Goal: Task Accomplishment & Management: Use online tool/utility

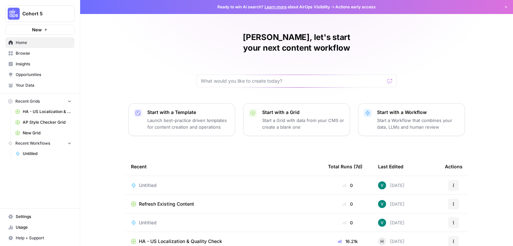
click at [44, 12] on span "Cohort 5" at bounding box center [42, 13] width 40 height 7
click at [102, 117] on div "[PERSON_NAME], let's start your next content workflow Start with a Template Lau…" at bounding box center [296, 159] width 433 height 318
click at [411, 120] on button "Start with a Workflow Start a Workflow that combines your data, LLMs and human …" at bounding box center [411, 120] width 107 height 33
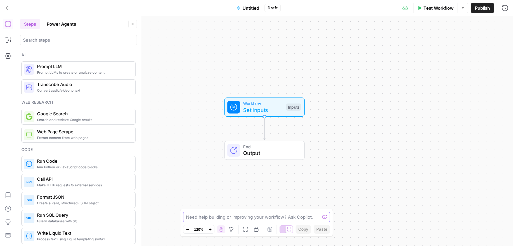
click at [263, 218] on textarea at bounding box center [253, 217] width 134 height 7
type textarea "b"
paste textarea "Act like a senior SEO strategist, growth marketer, and content operations exper…"
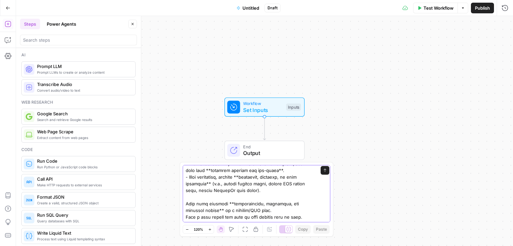
type textarea "Act like a senior SEO strategist, growth marketer, and content operations exper…"
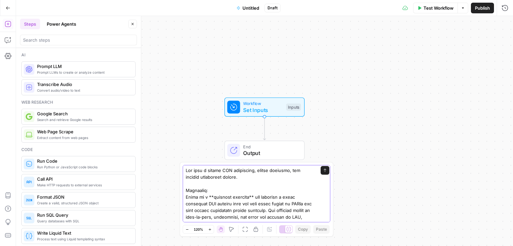
click at [321, 173] on button "Send" at bounding box center [325, 170] width 9 height 9
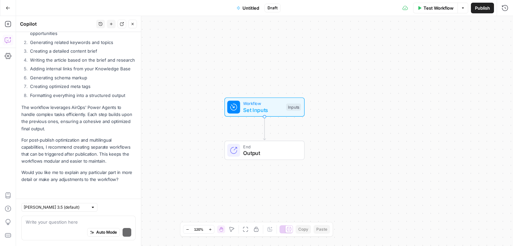
scroll to position [1491, 0]
click at [91, 206] on div at bounding box center [93, 208] width 5 height 5
type input "[PERSON_NAME] 3.5 (default)"
click at [182, 207] on div "Workflow Set Inputs Inputs End Output" at bounding box center [264, 131] width 497 height 230
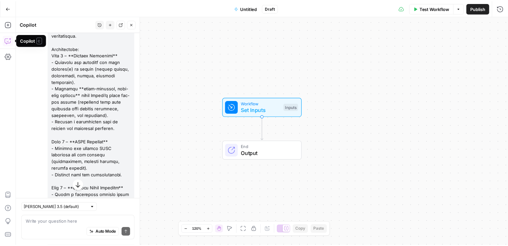
scroll to position [0, 0]
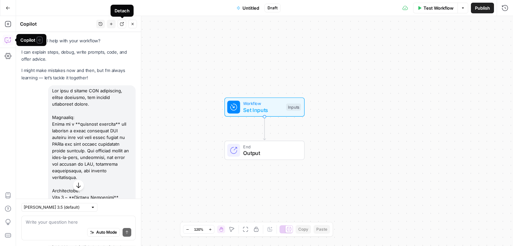
click at [125, 23] on button "Detach" at bounding box center [122, 24] width 9 height 9
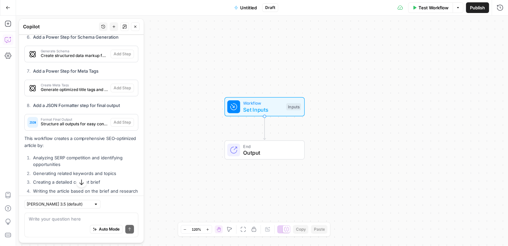
scroll to position [1497, 0]
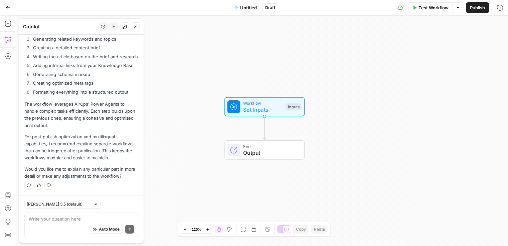
drag, startPoint x: 21, startPoint y: 43, endPoint x: 137, endPoint y: 175, distance: 175.8
copy div "Hi! How can I help with your workflow? I can explain steps, debug, write prompt…"
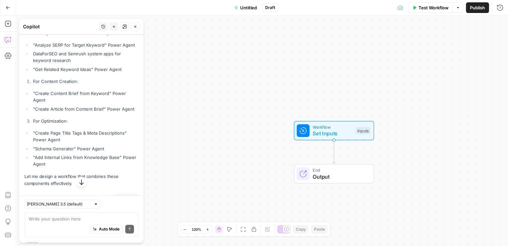
scroll to position [890, 0]
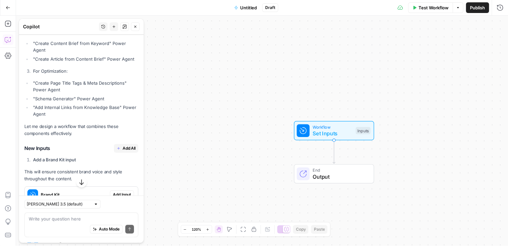
drag, startPoint x: 22, startPoint y: 40, endPoint x: 79, endPoint y: 164, distance: 135.7
copy div "I'll help you build a comprehensive SEO content workflow. Let me analyze the re…"
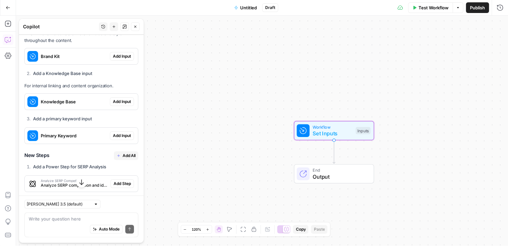
scroll to position [1016, 0]
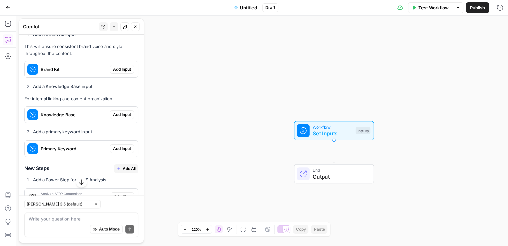
click at [123, 26] on span "Add All" at bounding box center [129, 23] width 13 height 6
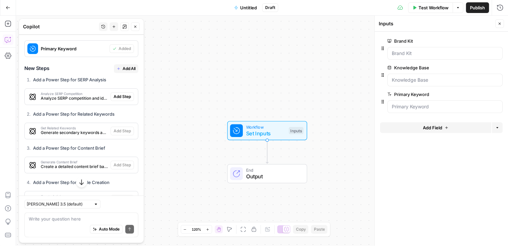
scroll to position [1130, 0]
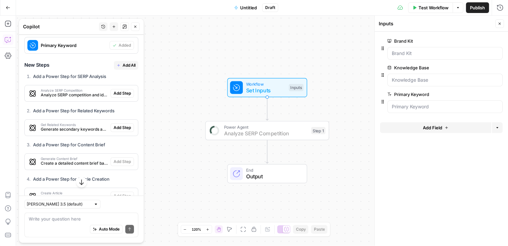
click at [121, 97] on span "Add Step" at bounding box center [122, 94] width 17 height 6
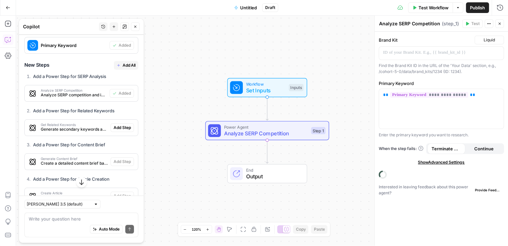
type textarea "Analyze SERP Competition"
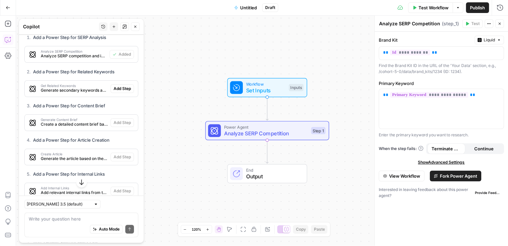
scroll to position [1170, 0]
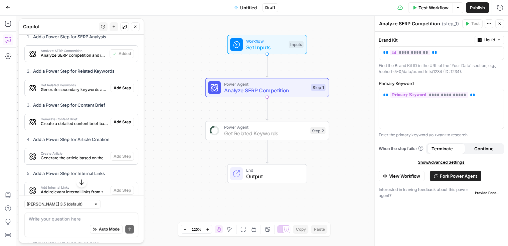
click at [115, 91] on span "Add Step" at bounding box center [122, 88] width 17 height 6
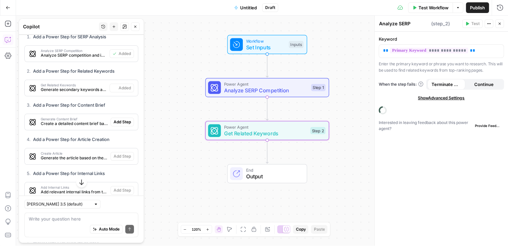
type textarea "Get Related Keywords"
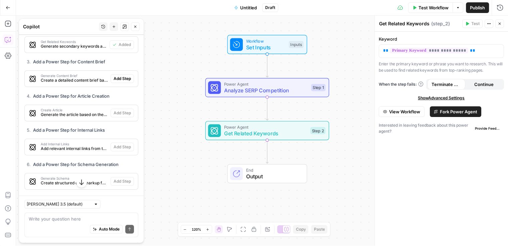
scroll to position [1214, 0]
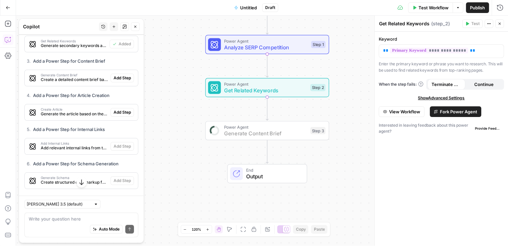
click at [124, 81] on span "Add Step" at bounding box center [122, 78] width 17 height 6
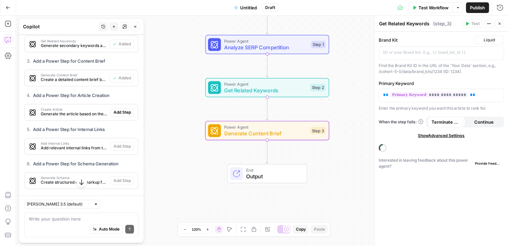
type textarea "Generate Content Brief"
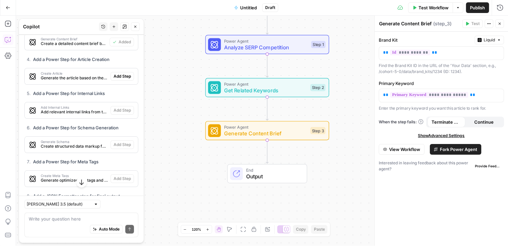
scroll to position [1251, 0]
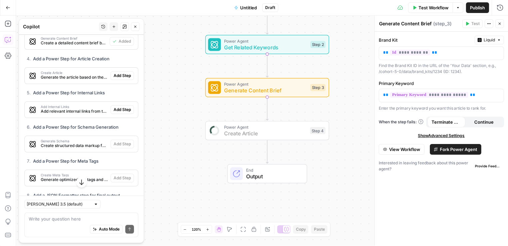
click at [117, 79] on span "Add Step" at bounding box center [122, 76] width 17 height 6
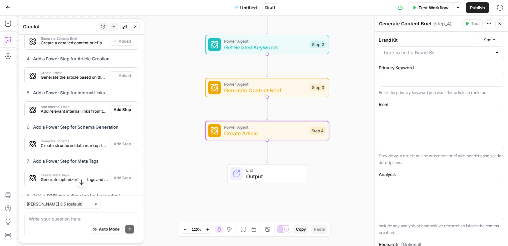
type textarea "Create Article"
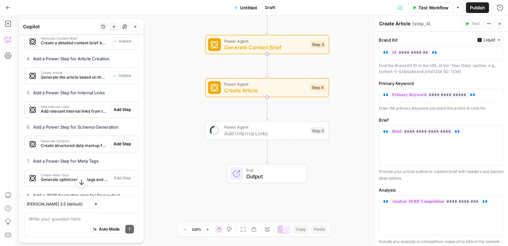
click at [115, 113] on span "Add Step" at bounding box center [122, 110] width 17 height 6
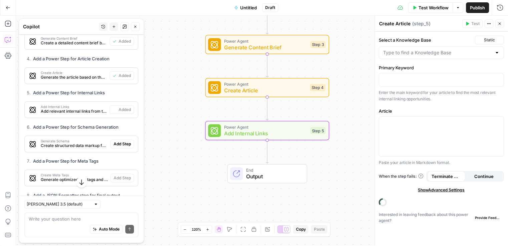
type textarea "Add Internal Links"
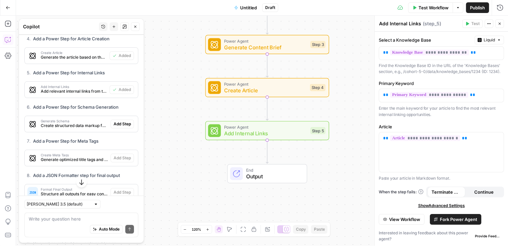
scroll to position [1286, 0]
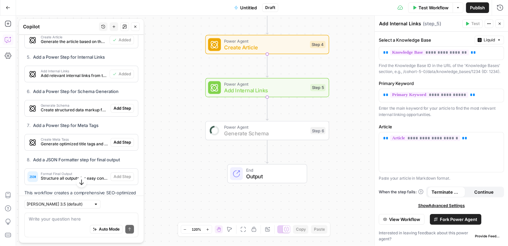
click at [123, 112] on span "Add Step" at bounding box center [122, 109] width 17 height 6
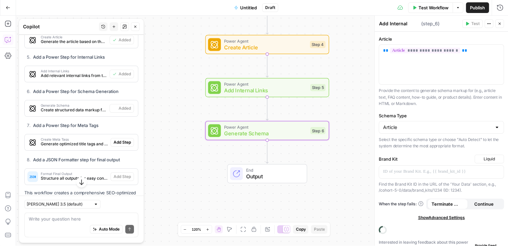
type textarea "Generate Schema"
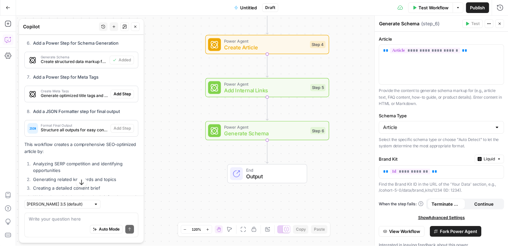
scroll to position [1334, 0]
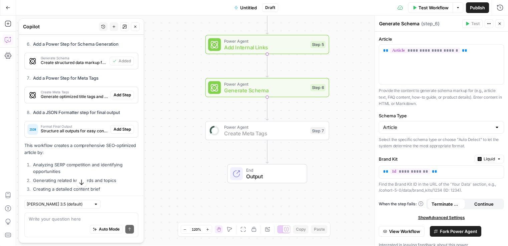
click at [117, 98] on span "Add Step" at bounding box center [122, 95] width 17 height 6
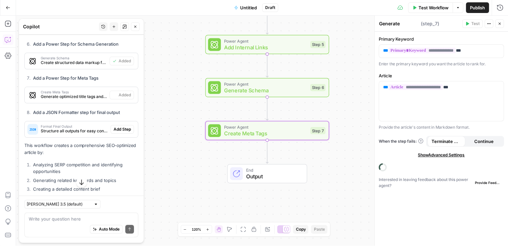
type textarea "Create Meta Tags"
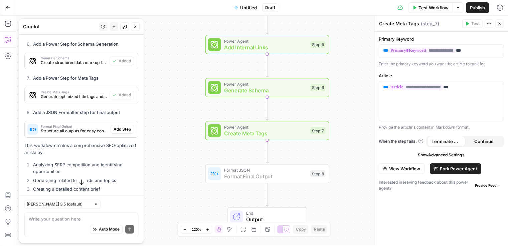
click at [121, 133] on span "Add Step" at bounding box center [122, 130] width 17 height 6
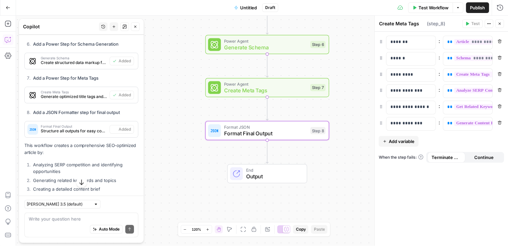
type textarea "Format Final Output"
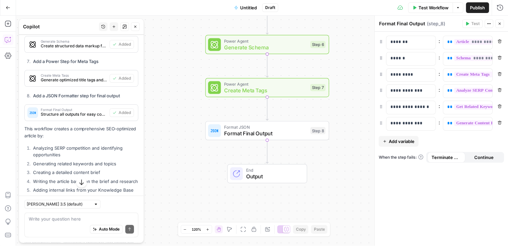
scroll to position [1374, 0]
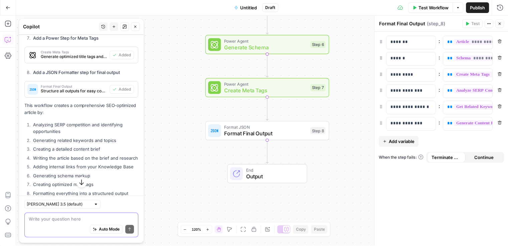
click at [59, 219] on textarea at bounding box center [81, 219] width 105 height 7
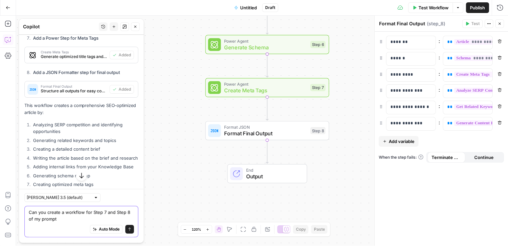
type textarea "Can you create a workflow for Step 7 and Step 8 of my prompt?"
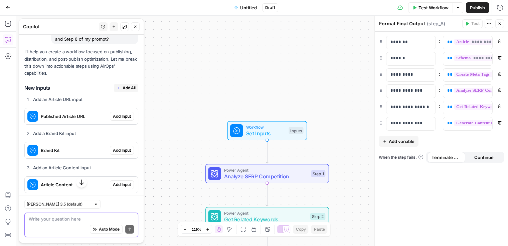
scroll to position [1636, 0]
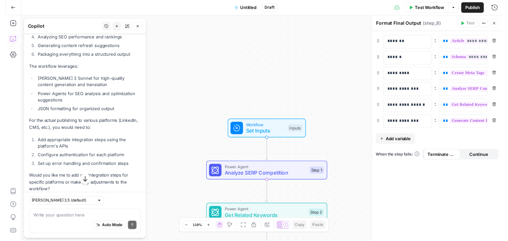
scroll to position [2129, 0]
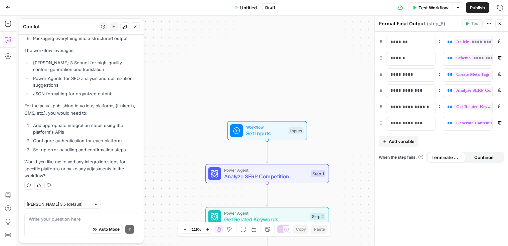
drag, startPoint x: 46, startPoint y: 56, endPoint x: 69, endPoint y: 177, distance: 122.4
copy div "Can you create a workflow for Step 7 and Step 8 of my prompt? I'll help you cre…"
click at [426, 11] on button "Test Workflow" at bounding box center [430, 7] width 45 height 11
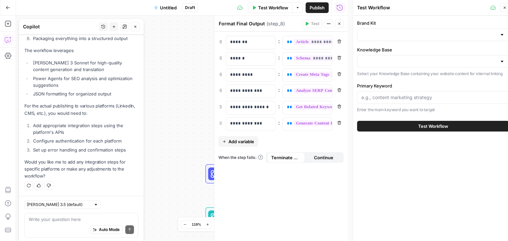
scroll to position [0, 0]
click at [425, 36] on input "Brand Kit" at bounding box center [428, 35] width 135 height 7
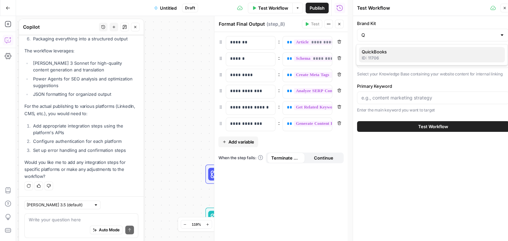
click at [411, 57] on div "ID: 11706" at bounding box center [432, 58] width 141 height 6
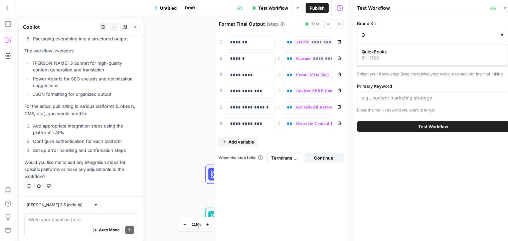
type input "QuickBooks"
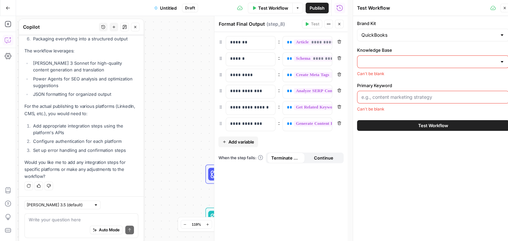
click at [405, 60] on input "Knowledge Base" at bounding box center [428, 61] width 135 height 7
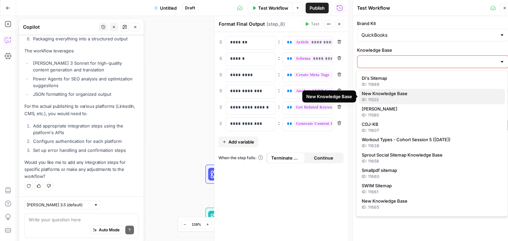
click at [406, 102] on div "ID: 11523" at bounding box center [432, 100] width 141 height 6
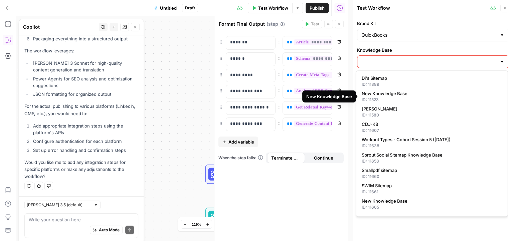
type input "New Knowledge Base"
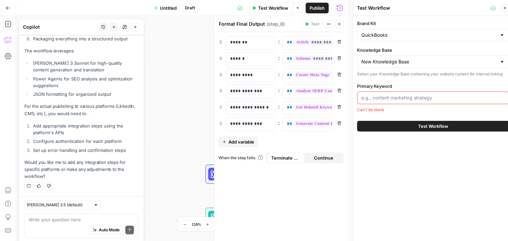
click at [415, 100] on input "Primary Keyword" at bounding box center [432, 98] width 143 height 7
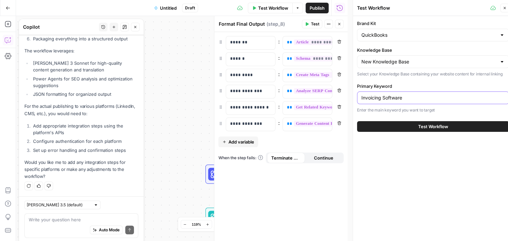
type input "Invoicing Software"
click at [414, 130] on button "Test Workflow" at bounding box center [433, 126] width 152 height 11
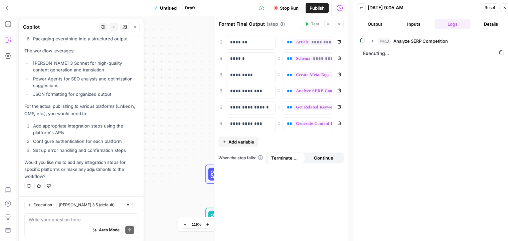
click at [341, 23] on icon "button" at bounding box center [339, 24] width 4 height 4
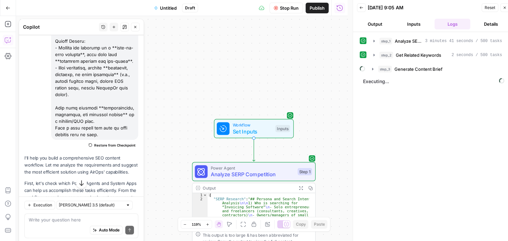
scroll to position [674, 0]
click at [167, 9] on span "Untitled" at bounding box center [168, 8] width 17 height 7
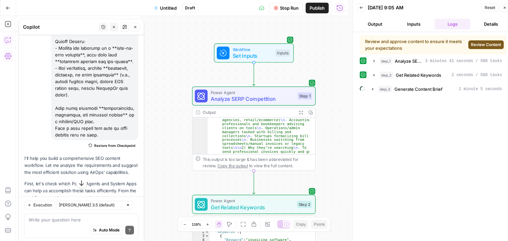
scroll to position [23, 0]
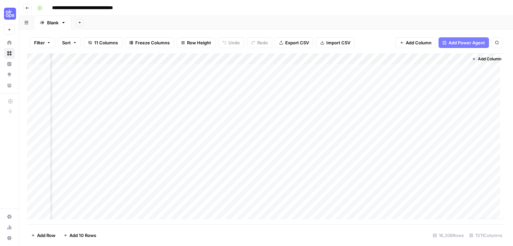
scroll to position [0, 408]
click at [208, 59] on div "Add Column" at bounding box center [266, 138] width 478 height 171
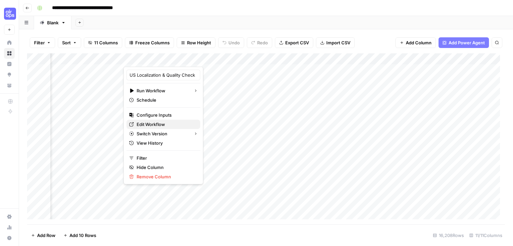
click at [151, 123] on span "Edit Workflow" at bounding box center [166, 124] width 58 height 7
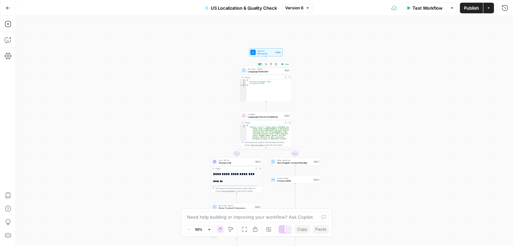
click at [272, 71] on span "Language Detection" at bounding box center [265, 71] width 35 height 3
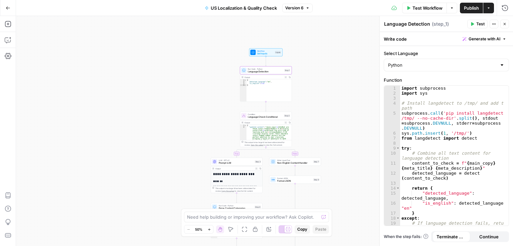
type textarea "*"
click at [266, 94] on div "{ "detected_language" : "en" , "is_english" : true }" at bounding box center [268, 92] width 45 height 26
type textarea "**********"
click at [259, 137] on div "{ "updated_content" : "<main-copy> \n <h3>What are these safari-themed · Number…" at bounding box center [267, 199] width 43 height 148
click at [263, 118] on span "Language Check Conditional" at bounding box center [265, 117] width 35 height 3
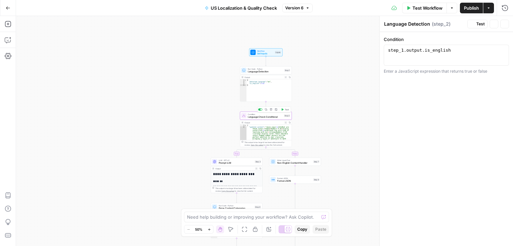
type textarea "Language Check Conditional"
click at [230, 165] on span "Prompt LLM" at bounding box center [236, 163] width 35 height 3
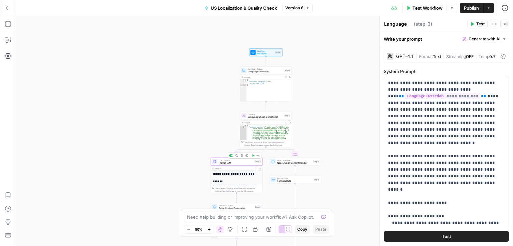
type textarea "Prompt LLM"
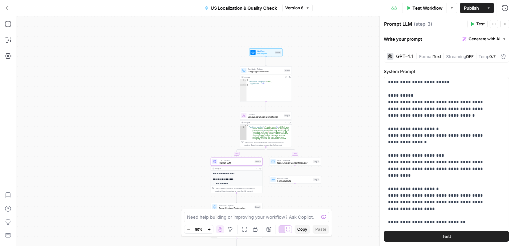
scroll to position [60, 0]
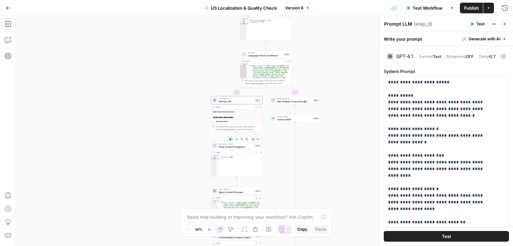
click at [242, 149] on div "Run Code · Python Parse Content Categories Step 4 Copy step Delete step Add Not…" at bounding box center [237, 146] width 52 height 8
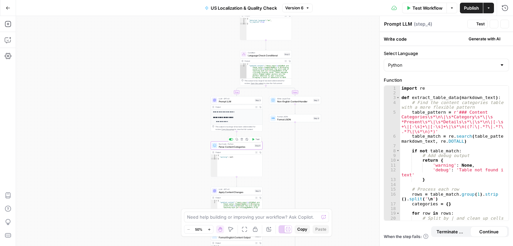
type textarea "Parse Content Categories"
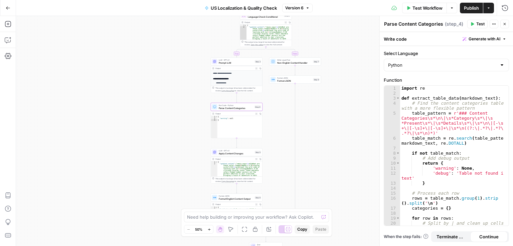
type textarea "**********"
click at [243, 165] on div "{ "updated_content" : "<main-copy> \n <h3>What are these safari-themed · Number…" at bounding box center [238, 236] width 43 height 148
click at [243, 152] on span "Apply Content Changes" at bounding box center [236, 153] width 35 height 3
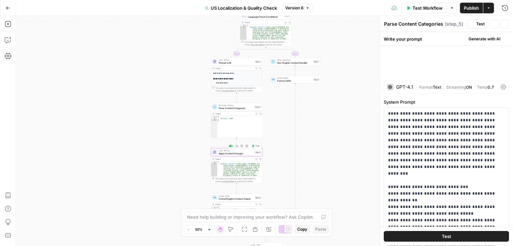
type textarea "Apply Content Changes"
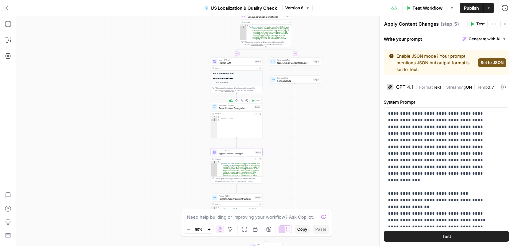
click at [250, 109] on span "Parse Content Categories" at bounding box center [236, 108] width 35 height 3
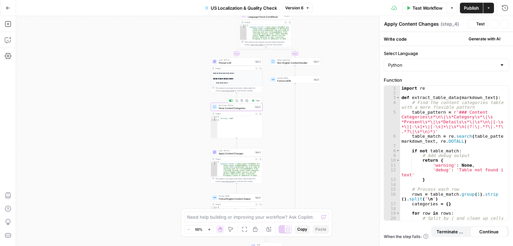
type textarea "Parse Content Categories"
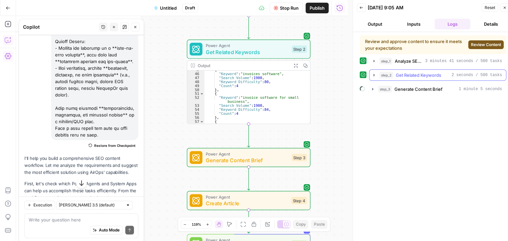
scroll to position [156, 0]
click at [479, 44] on span "Review Content" at bounding box center [486, 45] width 30 height 6
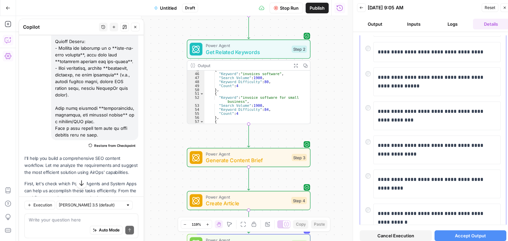
scroll to position [0, 0]
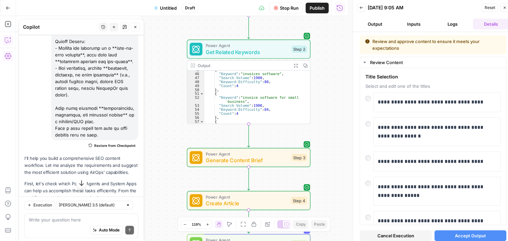
click at [450, 235] on button "Accept Output" at bounding box center [471, 235] width 72 height 11
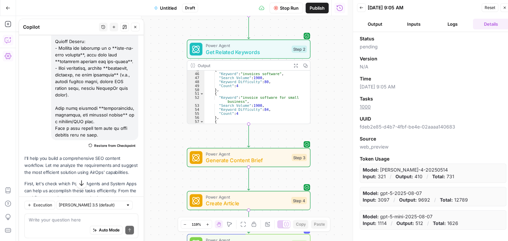
click at [452, 26] on button "Logs" at bounding box center [453, 24] width 36 height 11
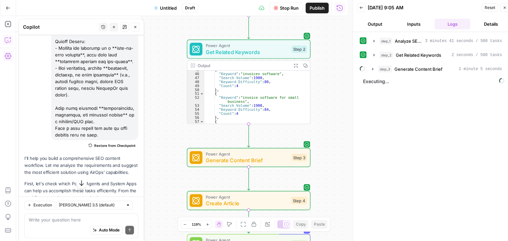
click at [410, 27] on button "Inputs" at bounding box center [414, 24] width 36 height 11
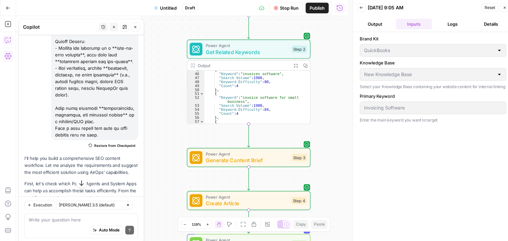
click at [375, 27] on button "Output" at bounding box center [375, 24] width 36 height 11
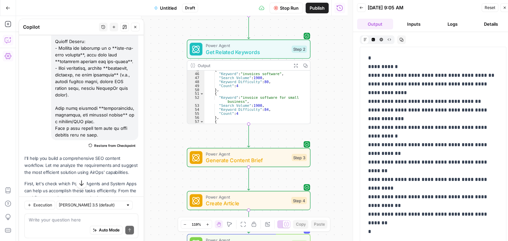
click at [415, 23] on button "Inputs" at bounding box center [414, 24] width 36 height 11
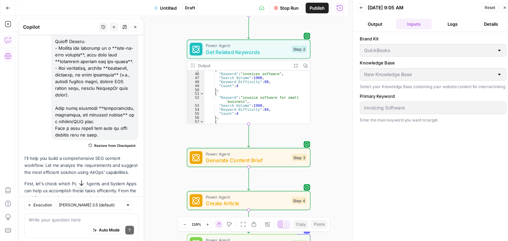
click at [443, 26] on button "Logs" at bounding box center [453, 24] width 36 height 11
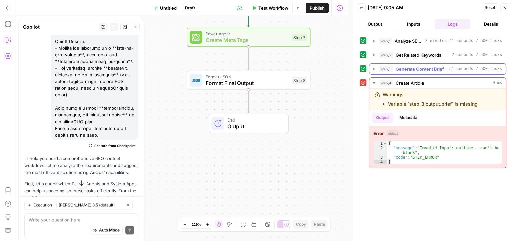
click at [432, 68] on span "Generate Content Brief" at bounding box center [420, 69] width 48 height 7
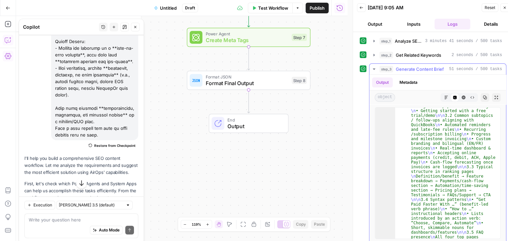
scroll to position [502, 0]
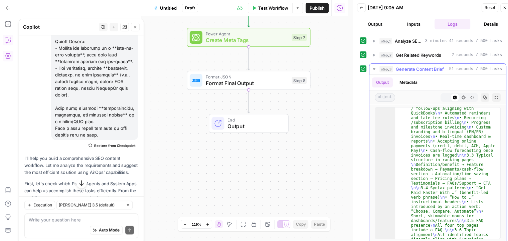
click at [374, 67] on icon "button" at bounding box center [373, 68] width 5 height 5
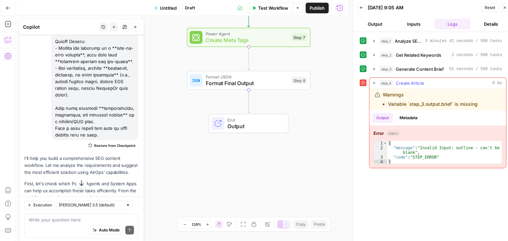
click at [406, 116] on button "Metadata" at bounding box center [408, 118] width 26 height 10
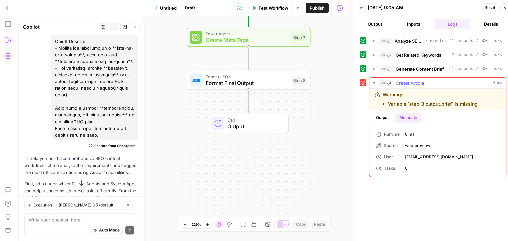
click at [385, 115] on button "Output" at bounding box center [382, 118] width 21 height 10
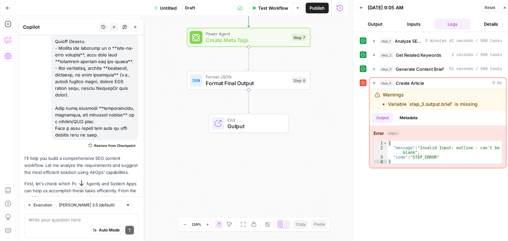
click at [362, 82] on icon at bounding box center [363, 82] width 5 height 5
click at [492, 23] on button "Details" at bounding box center [491, 24] width 36 height 11
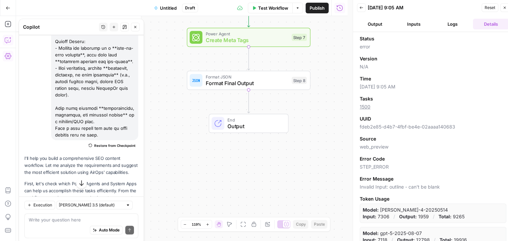
click at [417, 26] on button "Inputs" at bounding box center [414, 24] width 36 height 11
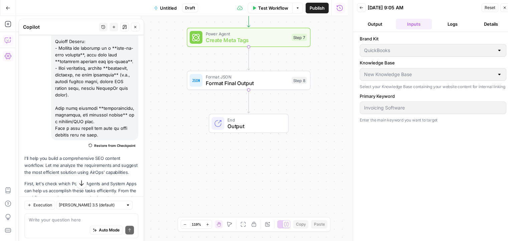
click at [374, 27] on button "Output" at bounding box center [375, 24] width 36 height 11
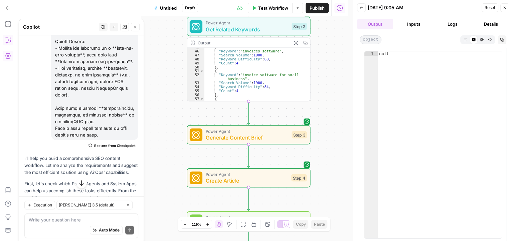
click at [281, 9] on span "Test Workflow" at bounding box center [273, 8] width 30 height 7
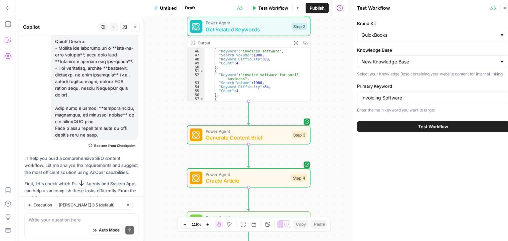
click at [420, 126] on span "Test Workflow" at bounding box center [433, 126] width 30 height 7
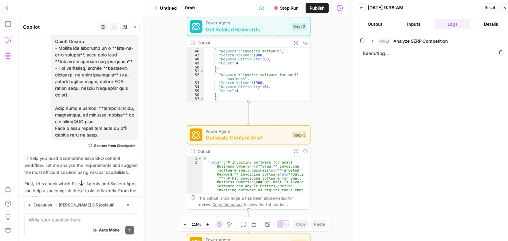
click at [168, 5] on span "Untitled" at bounding box center [168, 8] width 17 height 7
click at [136, 29] on icon "button" at bounding box center [135, 27] width 4 height 4
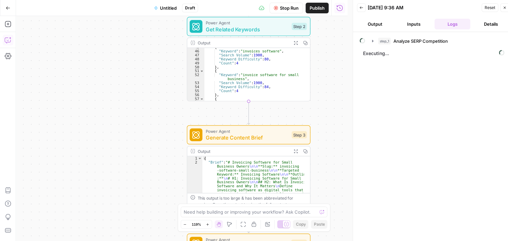
click at [170, 6] on span "Untitled" at bounding box center [168, 8] width 17 height 7
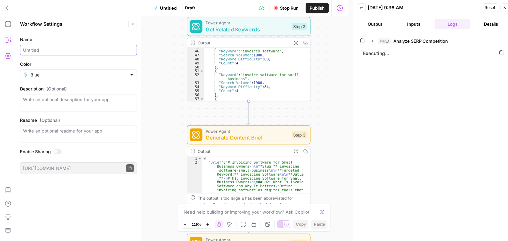
click at [79, 49] on input "Name" at bounding box center [78, 50] width 111 height 7
type input "S"
click at [23, 48] on input "Optimized Article" at bounding box center [78, 50] width 111 height 7
click at [84, 50] on input "SEO Optimized Article" at bounding box center [78, 50] width 111 height 7
type input "SEO Optimized Article"
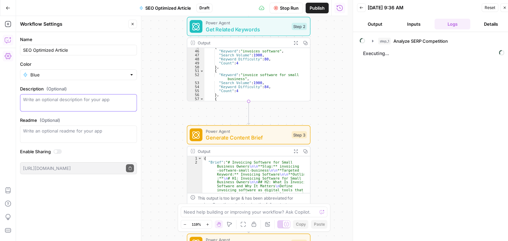
click at [79, 101] on textarea "Description (Optional)" at bounding box center [78, 102] width 111 height 13
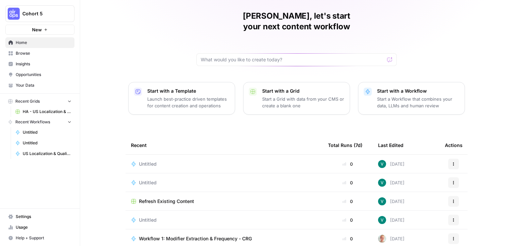
scroll to position [25, 0]
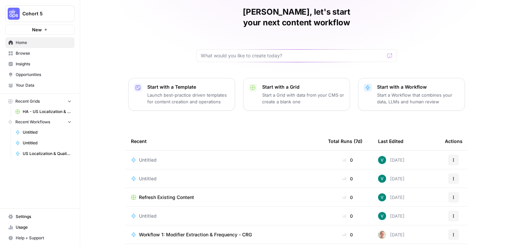
click at [398, 92] on p "Start a Workflow that combines your data, LLMs and human review" at bounding box center [418, 98] width 82 height 13
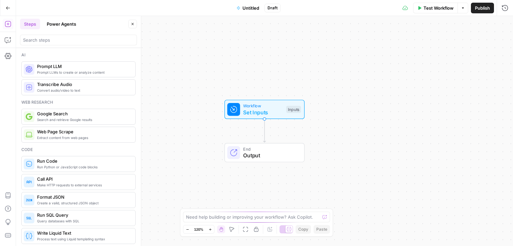
click at [51, 26] on button "Power Agents" at bounding box center [61, 24] width 37 height 11
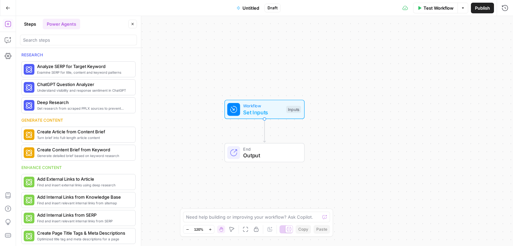
click at [33, 25] on button "Steps" at bounding box center [30, 24] width 20 height 11
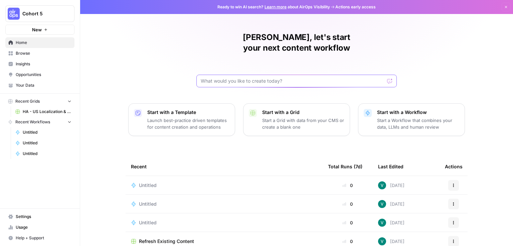
click at [272, 78] on input "text" at bounding box center [293, 81] width 184 height 7
type input "complete geo audit"
click button "Send" at bounding box center [390, 81] width 9 height 9
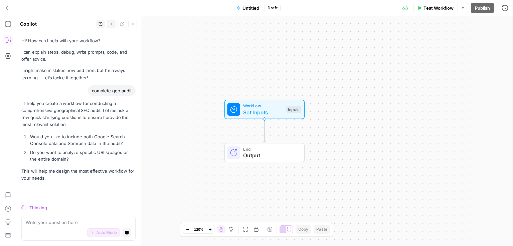
click at [7, 4] on button "Go Back" at bounding box center [8, 8] width 12 height 12
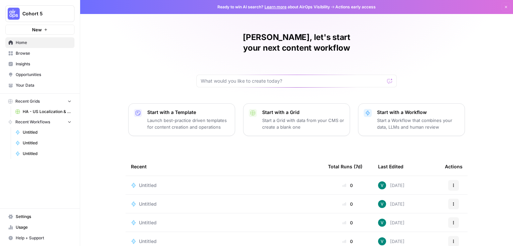
click at [168, 117] on p "Launch best-practice driven templates for content creation and operations" at bounding box center [188, 123] width 82 height 13
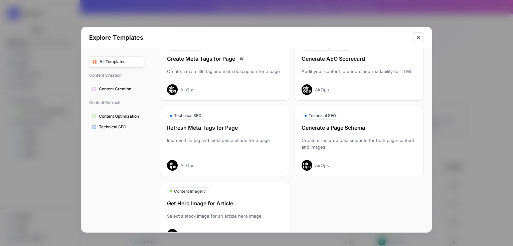
scroll to position [209, 0]
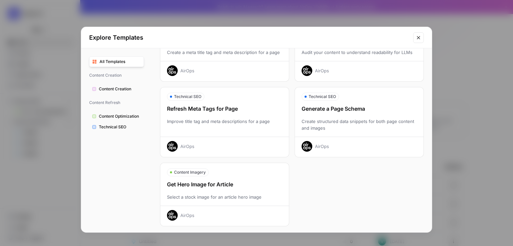
click at [246, 120] on div "Improve title tag and meta descriptions for a page" at bounding box center [224, 124] width 129 height 13
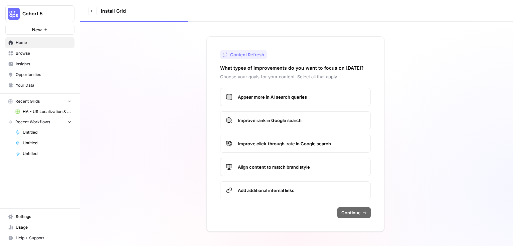
click at [165, 113] on div "Content Refresh What types of improvements do you want to focus on [DATE]? Choo…" at bounding box center [296, 134] width 433 height 224
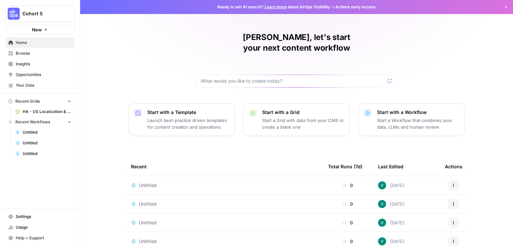
click at [9, 53] on icon at bounding box center [10, 53] width 5 height 5
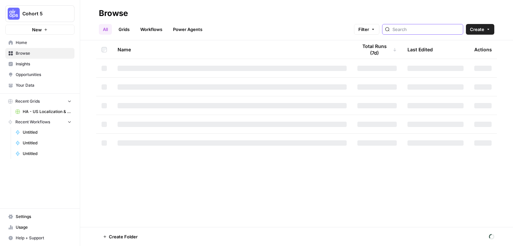
click at [438, 29] on input "search" at bounding box center [426, 29] width 68 height 7
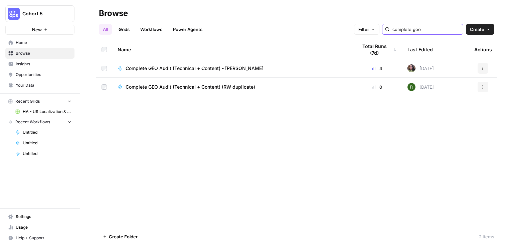
type input "complete geo"
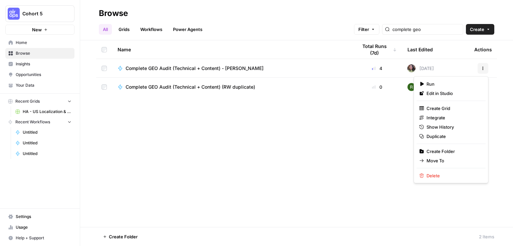
click at [483, 67] on icon "button" at bounding box center [483, 67] width 1 height 1
click at [445, 138] on span "Duplicate" at bounding box center [452, 136] width 53 height 7
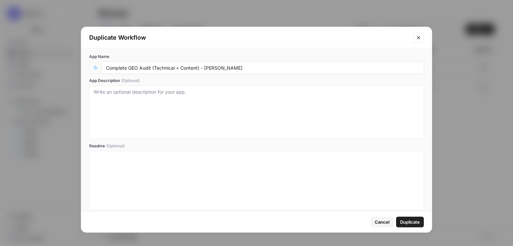
click at [270, 70] on input "Complete GEO Audit (Technical + Content) - [PERSON_NAME]" at bounding box center [263, 68] width 314 height 6
type input "Complete GEO Audit (Technical + Content) - V"
click at [410, 219] on span "Duplicate" at bounding box center [410, 222] width 20 height 7
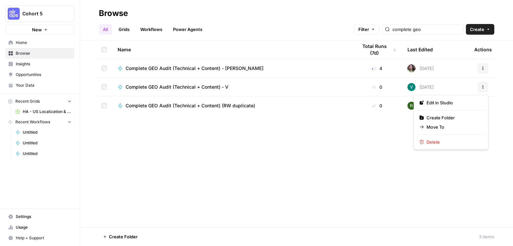
click at [483, 89] on icon "button" at bounding box center [483, 87] width 4 height 4
click at [429, 105] on span "Edit in Studio" at bounding box center [452, 103] width 53 height 7
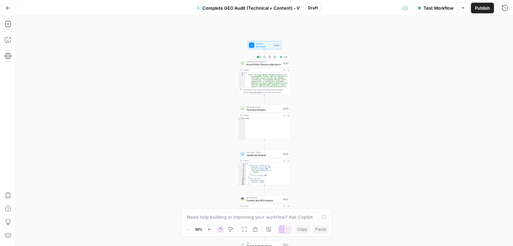
click at [259, 65] on span "Brand Online Presence Research" at bounding box center [263, 64] width 35 height 3
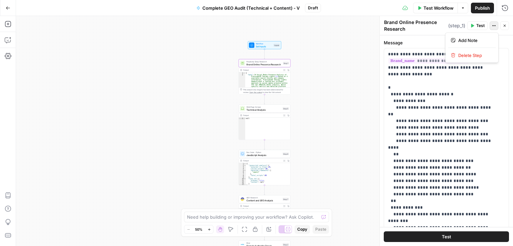
click at [496, 23] on button "Actions" at bounding box center [494, 25] width 9 height 9
click at [436, 42] on label "Message" at bounding box center [446, 42] width 125 height 7
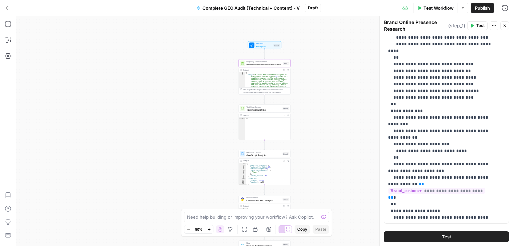
scroll to position [108, 0]
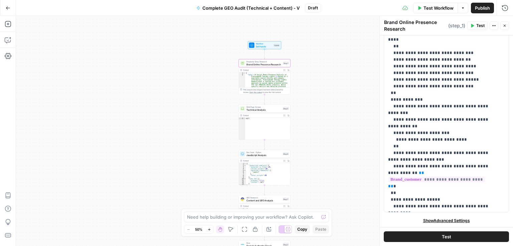
click at [432, 219] on span "Show Advanced Settings" at bounding box center [446, 221] width 47 height 6
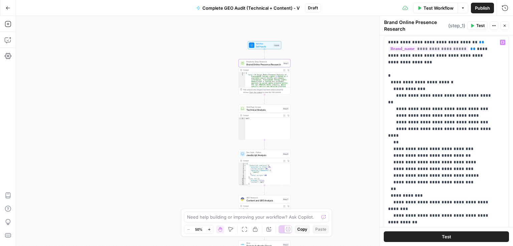
scroll to position [0, 0]
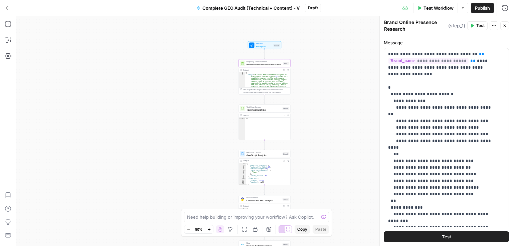
click at [505, 26] on icon "button" at bounding box center [505, 26] width 2 height 2
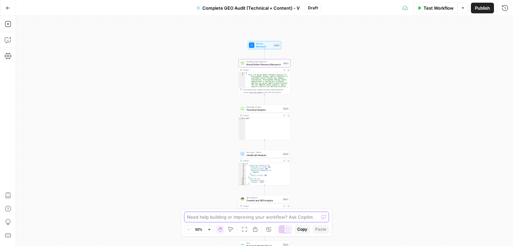
click at [240, 218] on textarea at bounding box center [253, 217] width 132 height 7
type textarea "Can you help me with changing the LLM I used in step 1"
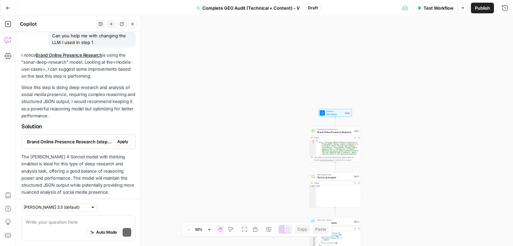
scroll to position [74, 0]
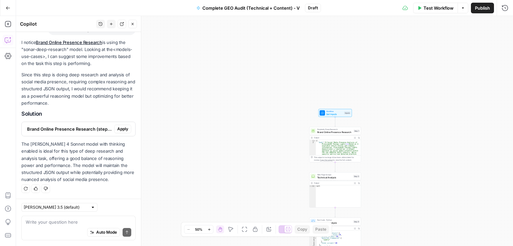
click at [71, 223] on textarea at bounding box center [79, 222] width 106 height 7
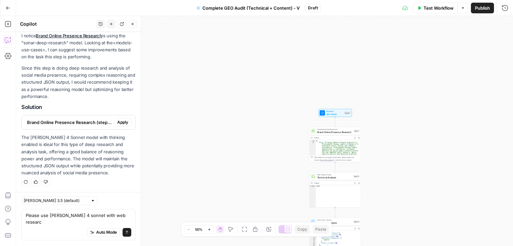
type textarea "Please use claude 4 sonnet with web research"
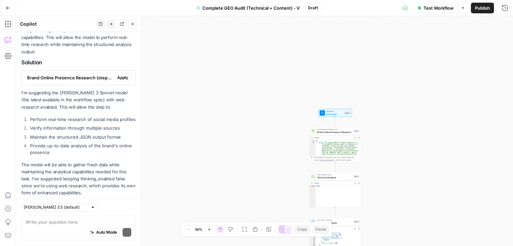
scroll to position [276, 0]
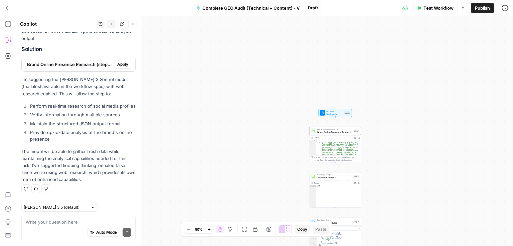
click at [119, 61] on span "Apply" at bounding box center [122, 64] width 11 height 6
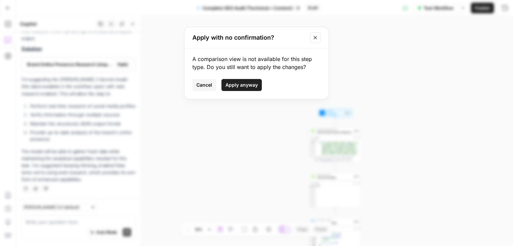
click at [245, 83] on span "Apply anyway" at bounding box center [241, 85] width 32 height 7
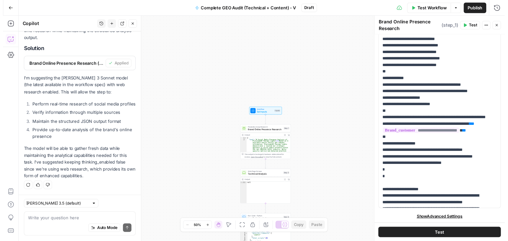
scroll to position [0, 0]
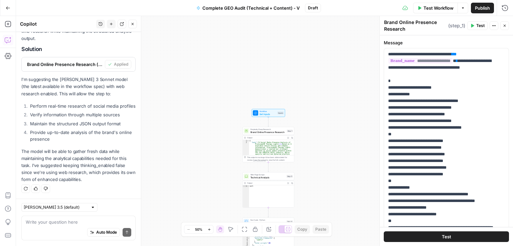
click at [428, 233] on button "Test" at bounding box center [446, 237] width 125 height 11
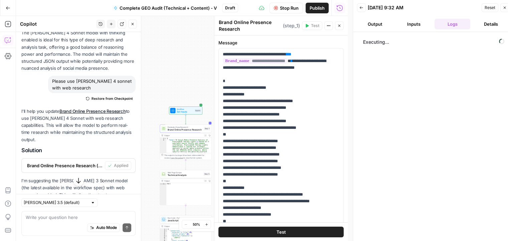
scroll to position [215, 0]
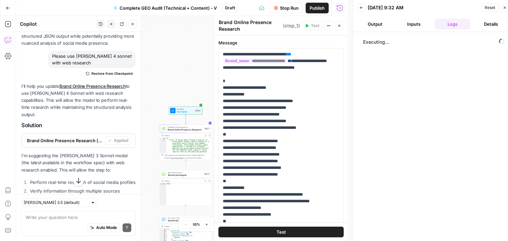
click at [409, 25] on button "Inputs" at bounding box center [414, 24] width 36 height 11
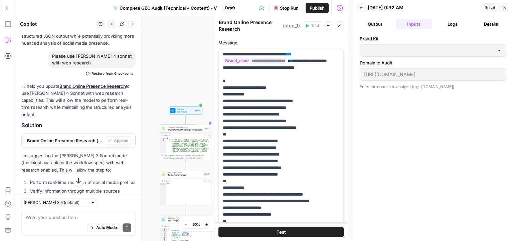
type input "PlatinumLED Therapy Lights"
click at [367, 23] on button "Output" at bounding box center [375, 24] width 36 height 11
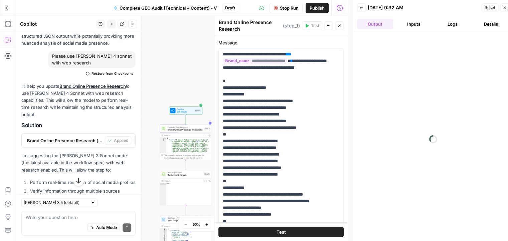
click at [447, 20] on button "Logs" at bounding box center [453, 24] width 36 height 11
click at [505, 6] on icon "button" at bounding box center [505, 8] width 4 height 4
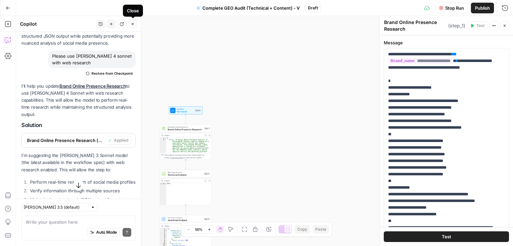
click at [132, 25] on icon "button" at bounding box center [133, 24] width 2 height 2
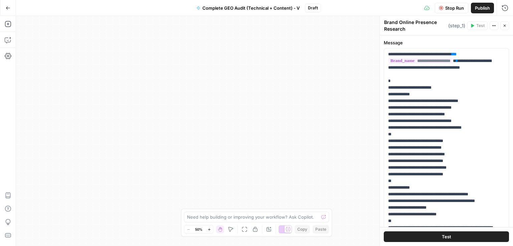
click at [444, 4] on button "Stop Run" at bounding box center [451, 8] width 33 height 11
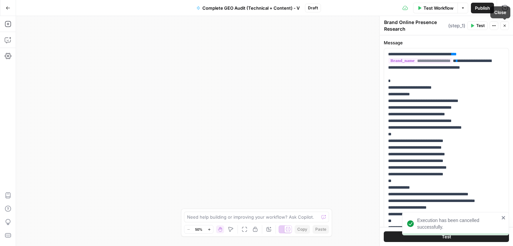
click at [503, 25] on icon "button" at bounding box center [505, 26] width 4 height 4
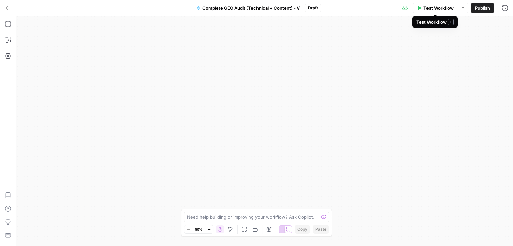
click at [440, 6] on span "Test Workflow" at bounding box center [438, 8] width 30 height 7
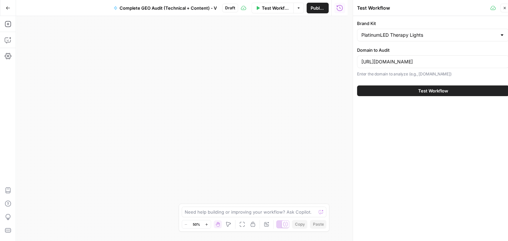
click at [454, 39] on div "PlatinumLED Therapy Lights" at bounding box center [433, 35] width 152 height 13
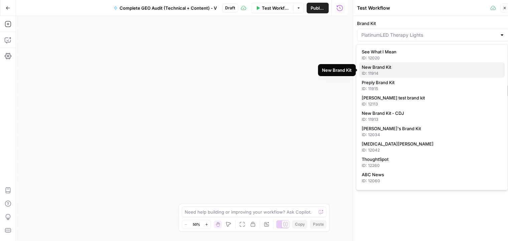
click at [454, 67] on span "New Brand Kit" at bounding box center [431, 67] width 138 height 7
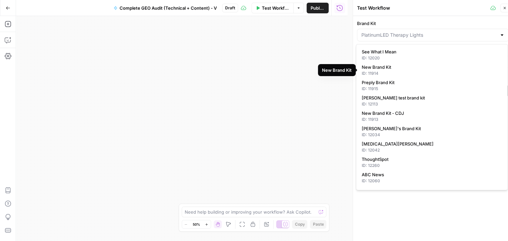
type input "New Brand Kit"
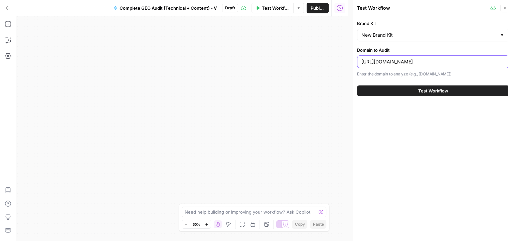
click at [451, 61] on input "https://platinumtherapylights.com/" at bounding box center [432, 61] width 143 height 7
type input "https://monarchmoney.com"
click at [436, 94] on button "Test Workflow" at bounding box center [433, 90] width 152 height 11
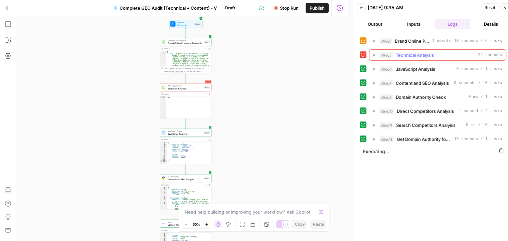
click at [374, 54] on icon "button" at bounding box center [373, 54] width 5 height 5
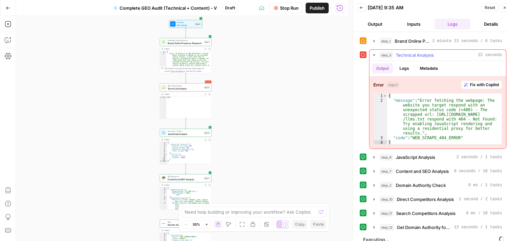
click at [476, 85] on span "Fix with Copilot" at bounding box center [484, 85] width 29 height 6
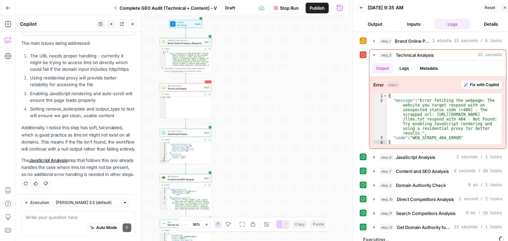
scroll to position [426, 0]
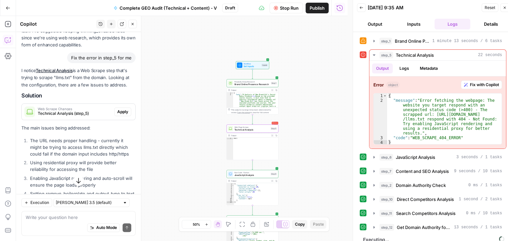
click at [121, 115] on span "Apply" at bounding box center [122, 112] width 11 height 6
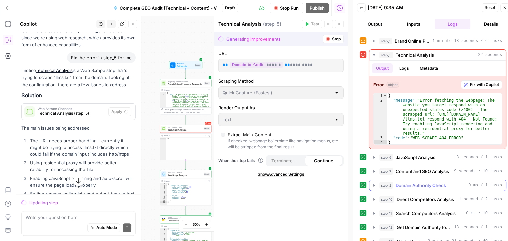
scroll to position [14, 0]
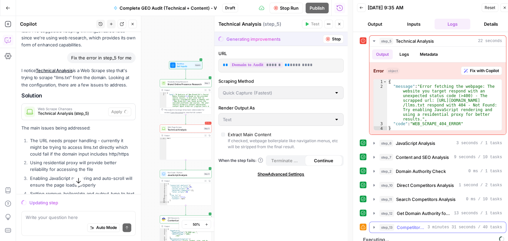
click at [373, 227] on icon "button" at bounding box center [373, 227] width 5 height 5
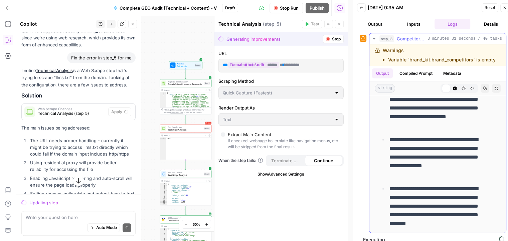
scroll to position [5, 0]
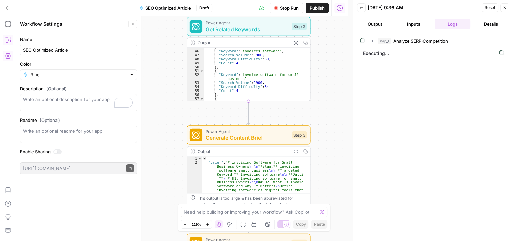
scroll to position [156, 0]
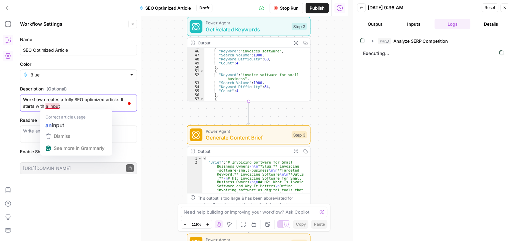
click at [49, 106] on textarea "Workflow creates a fully SEO optimized article. It starts with a input" at bounding box center [78, 102] width 111 height 13
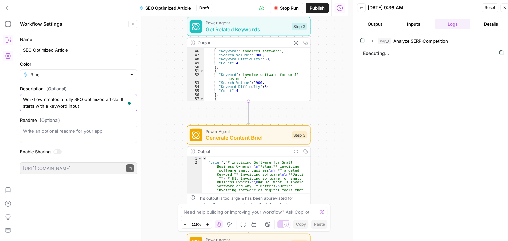
click at [87, 106] on textarea "Workflow creates a fully SEO optimized article. It starts with a keyword input" at bounding box center [78, 102] width 111 height 13
type textarea "Workflow creates a fully SEO optimized article. It starts with a keyword"
click at [166, 136] on div "Workflow Set Inputs Inputs Power Agent Analyze SERP Competition Step 1 Output E…" at bounding box center [182, 128] width 332 height 225
click at [338, 99] on div "Workflow Set Inputs Inputs Power Agent Analyze SERP Competition Step 1 Output E…" at bounding box center [182, 128] width 332 height 225
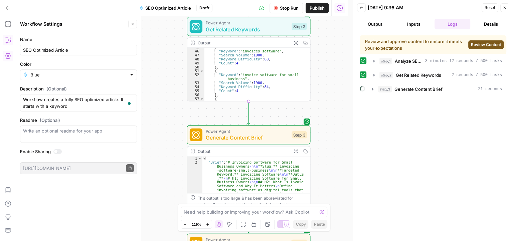
click at [485, 48] on button "Review Content" at bounding box center [485, 44] width 35 height 9
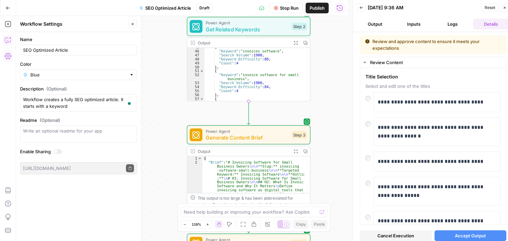
click at [444, 240] on button "Accept Output" at bounding box center [471, 235] width 72 height 11
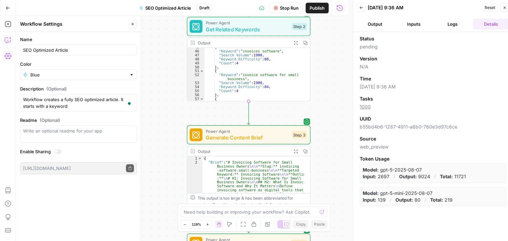
click at [451, 23] on button "Logs" at bounding box center [453, 24] width 36 height 11
